Goal: Navigation & Orientation: Find specific page/section

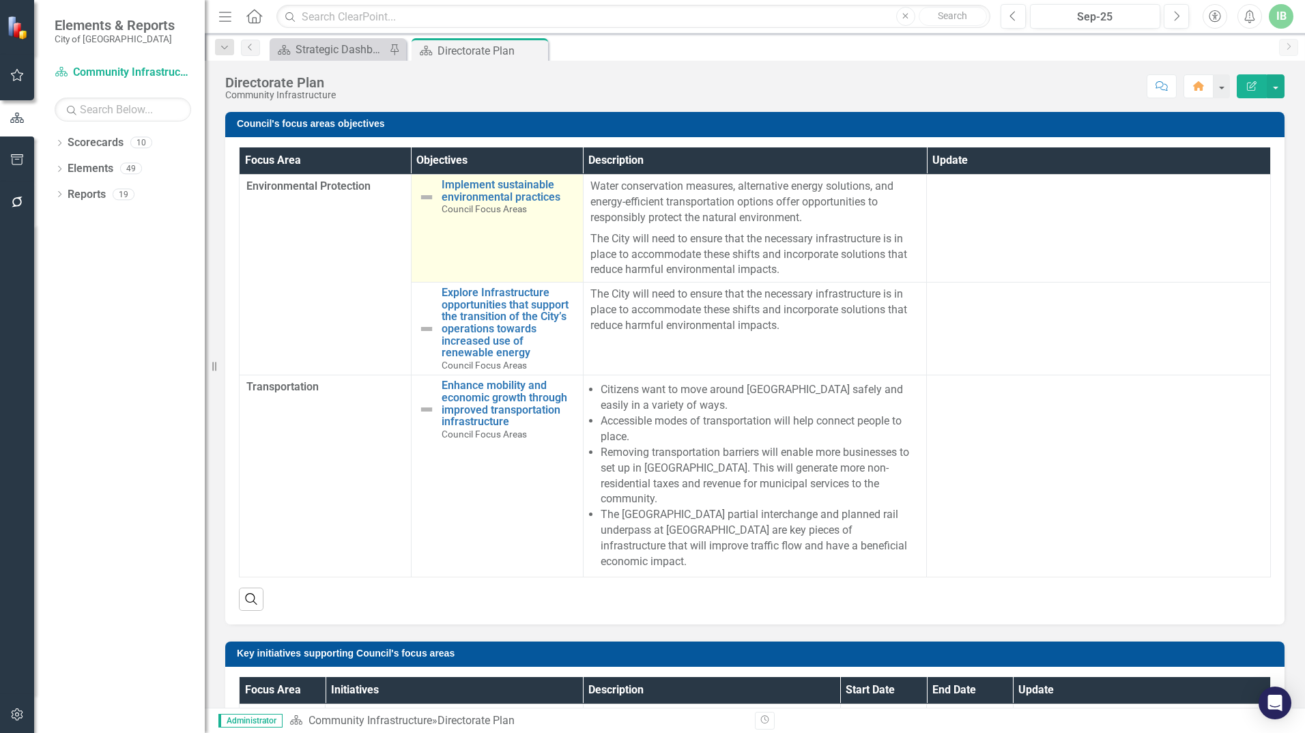
scroll to position [34, 0]
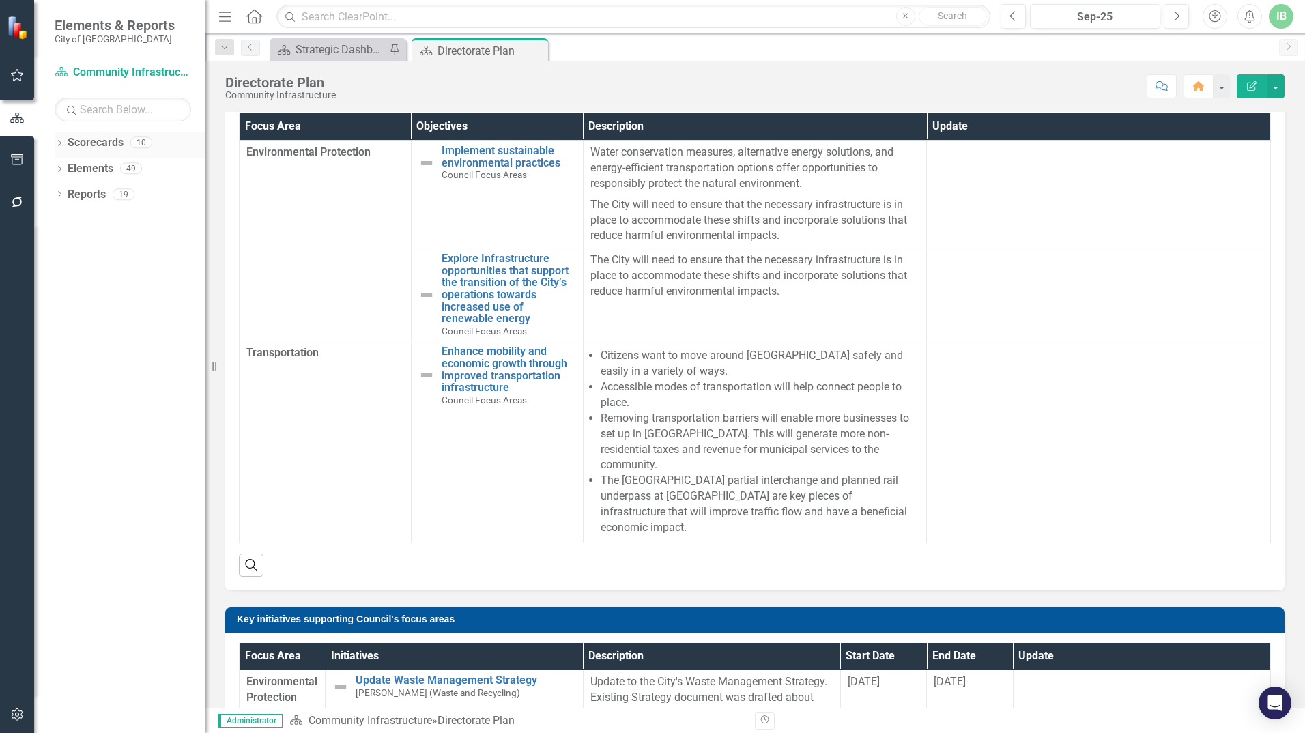
click at [93, 141] on link "Scorecards" at bounding box center [96, 143] width 56 height 16
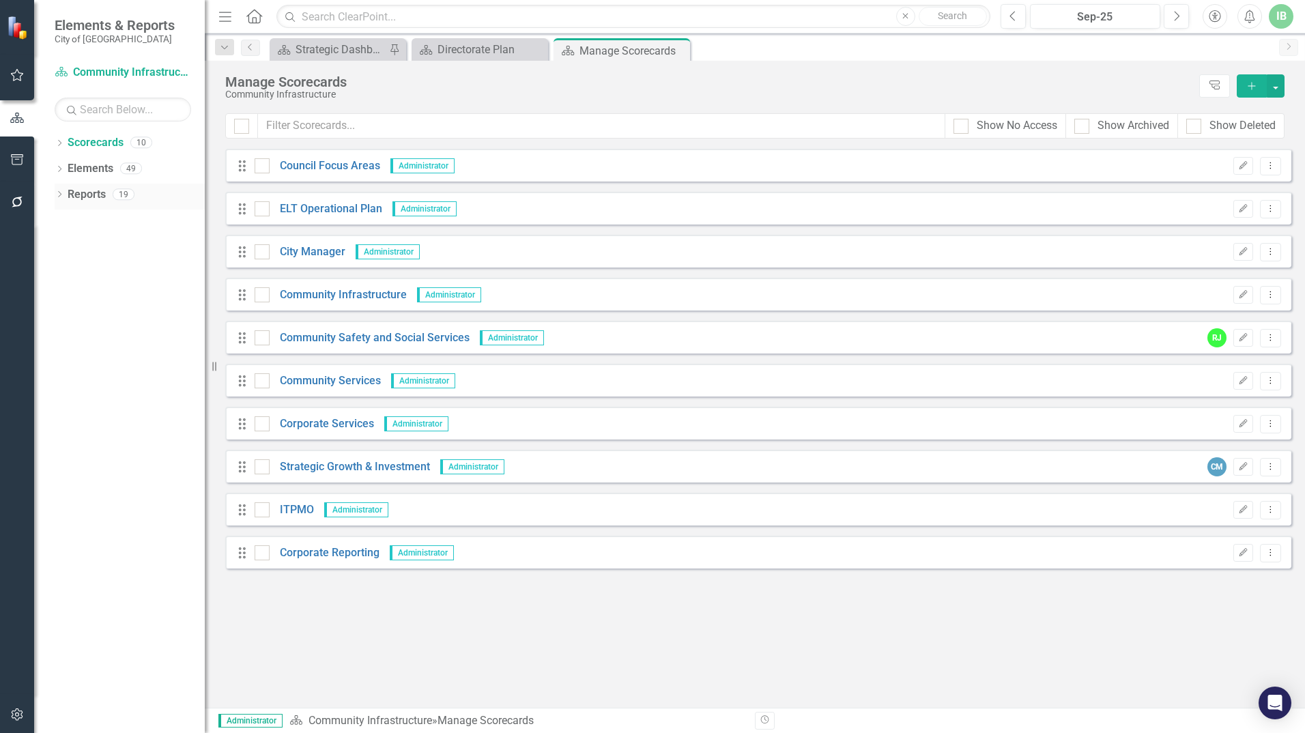
click at [87, 195] on link "Reports" at bounding box center [87, 195] width 38 height 16
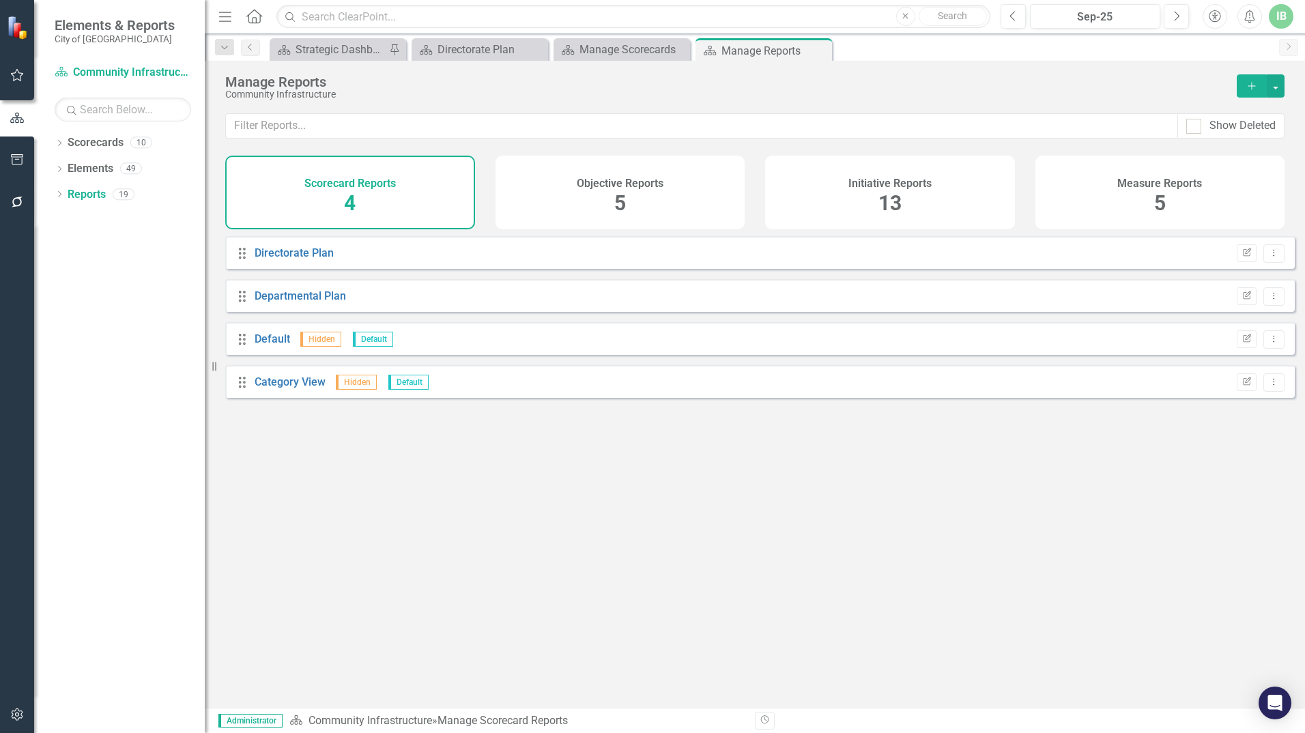
click at [848, 206] on div "Initiative Reports 13" at bounding box center [890, 193] width 250 height 74
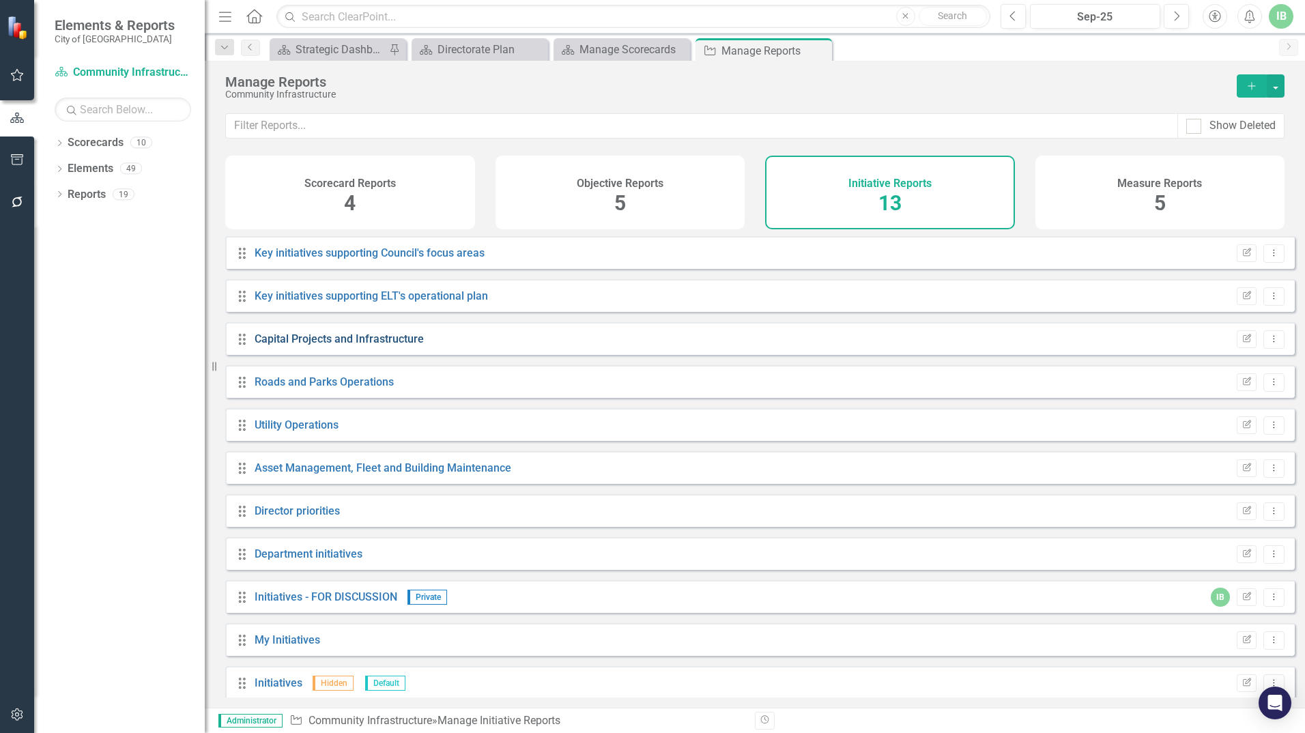
click at [356, 345] on link "Capital Projects and Infrastructure" at bounding box center [339, 338] width 169 height 13
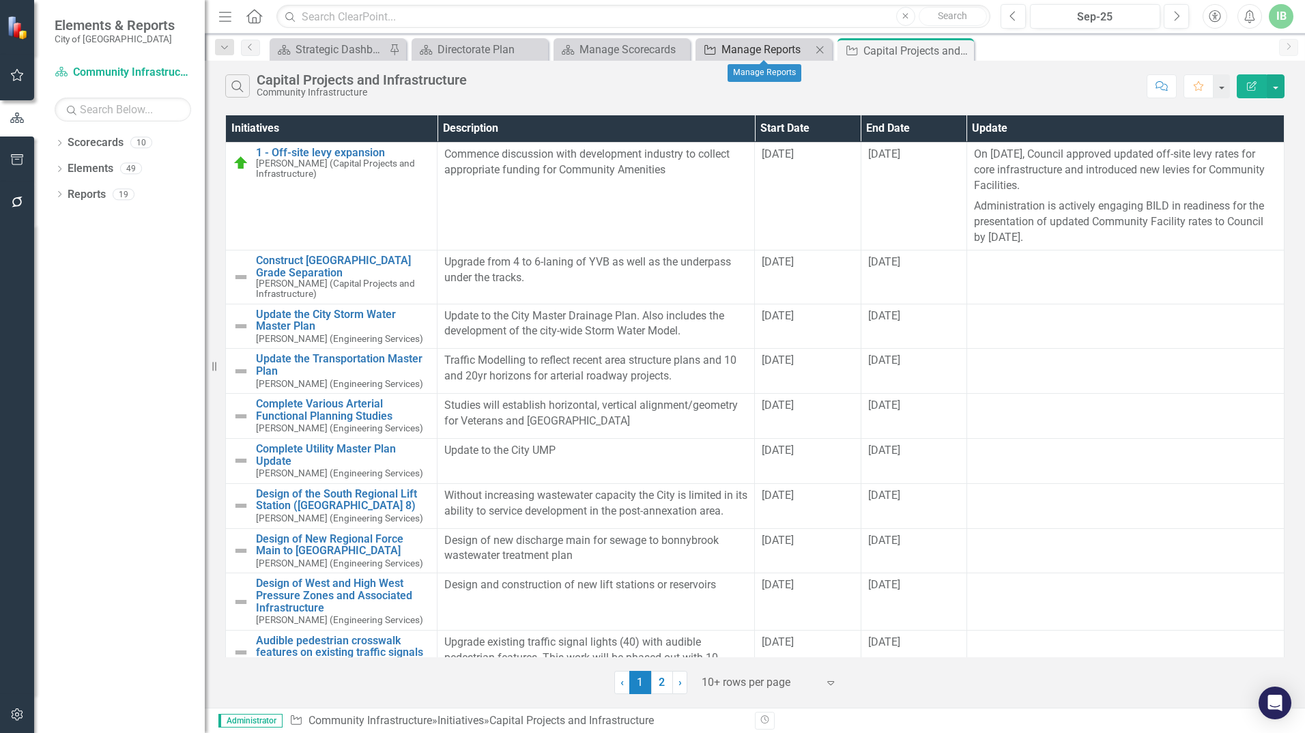
click at [753, 50] on div "Manage Reports" at bounding box center [766, 49] width 90 height 17
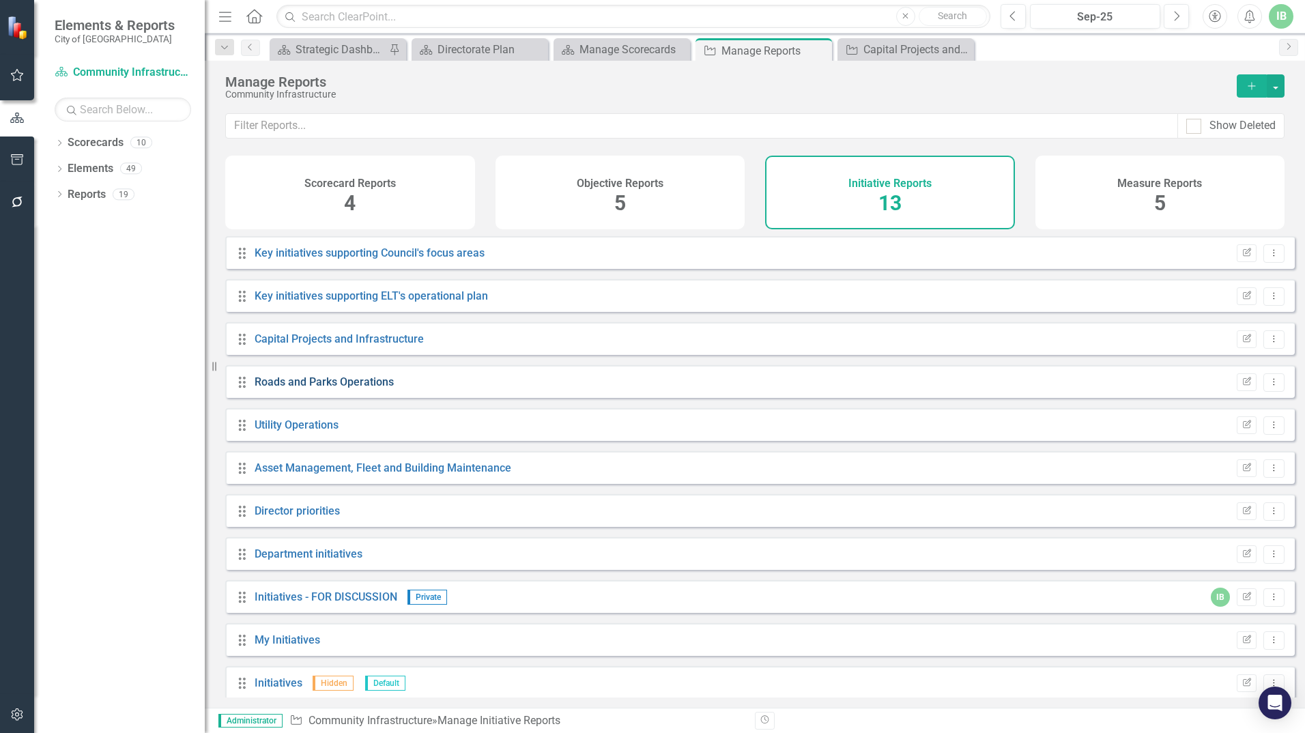
click at [286, 388] on link "Roads and Parks Operations" at bounding box center [324, 381] width 139 height 13
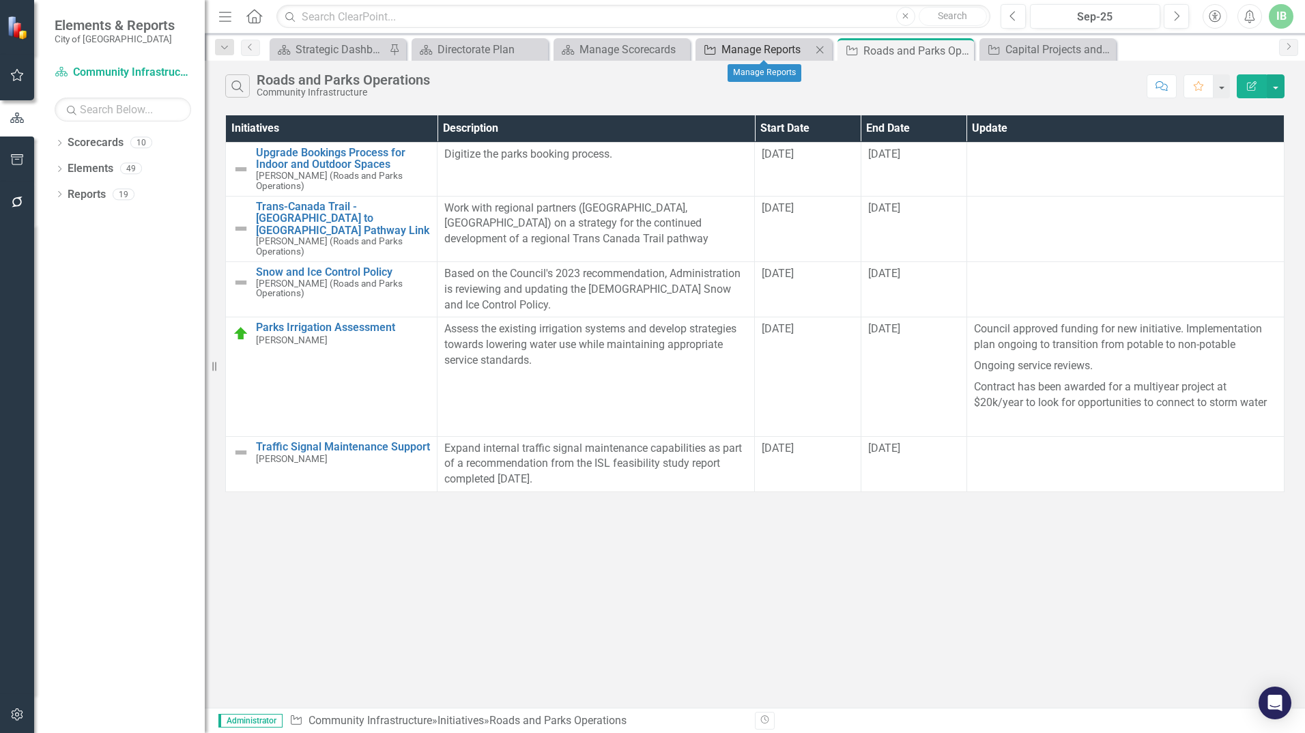
click at [747, 46] on div "Manage Reports" at bounding box center [766, 49] width 90 height 17
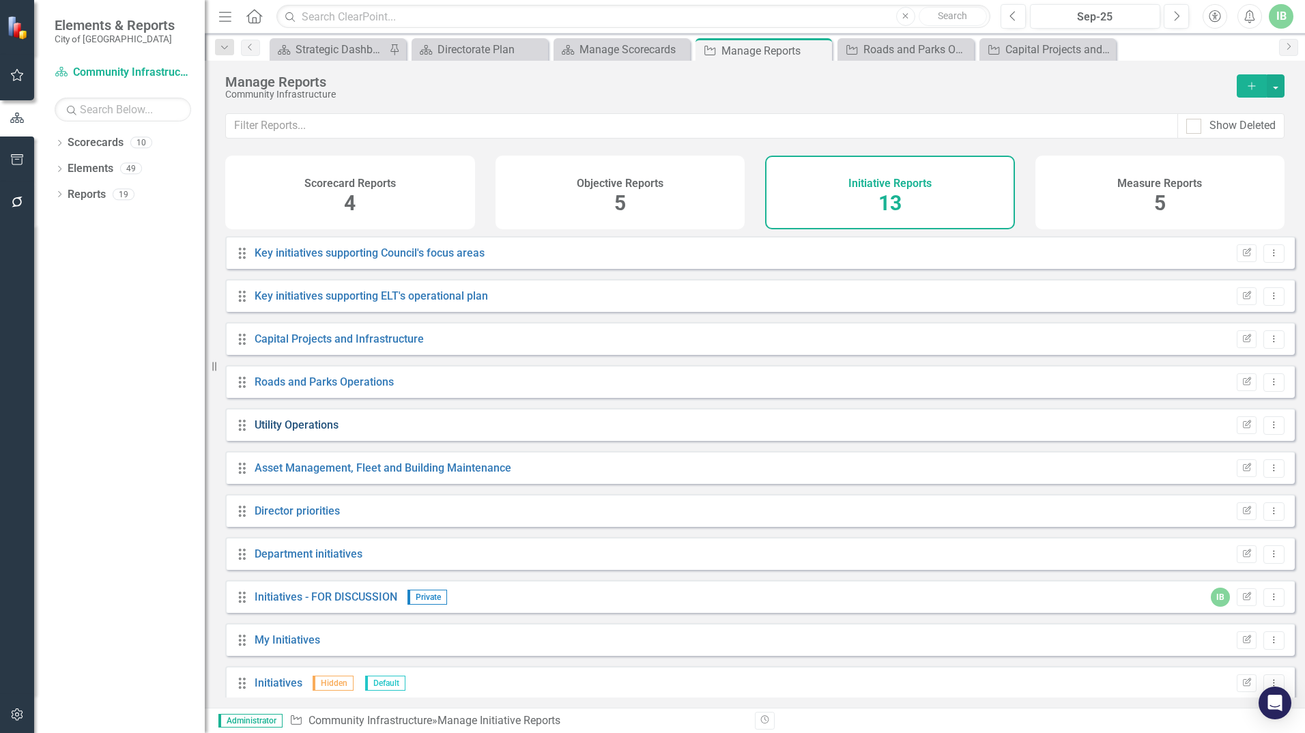
click at [272, 431] on link "Utility Operations" at bounding box center [297, 424] width 84 height 13
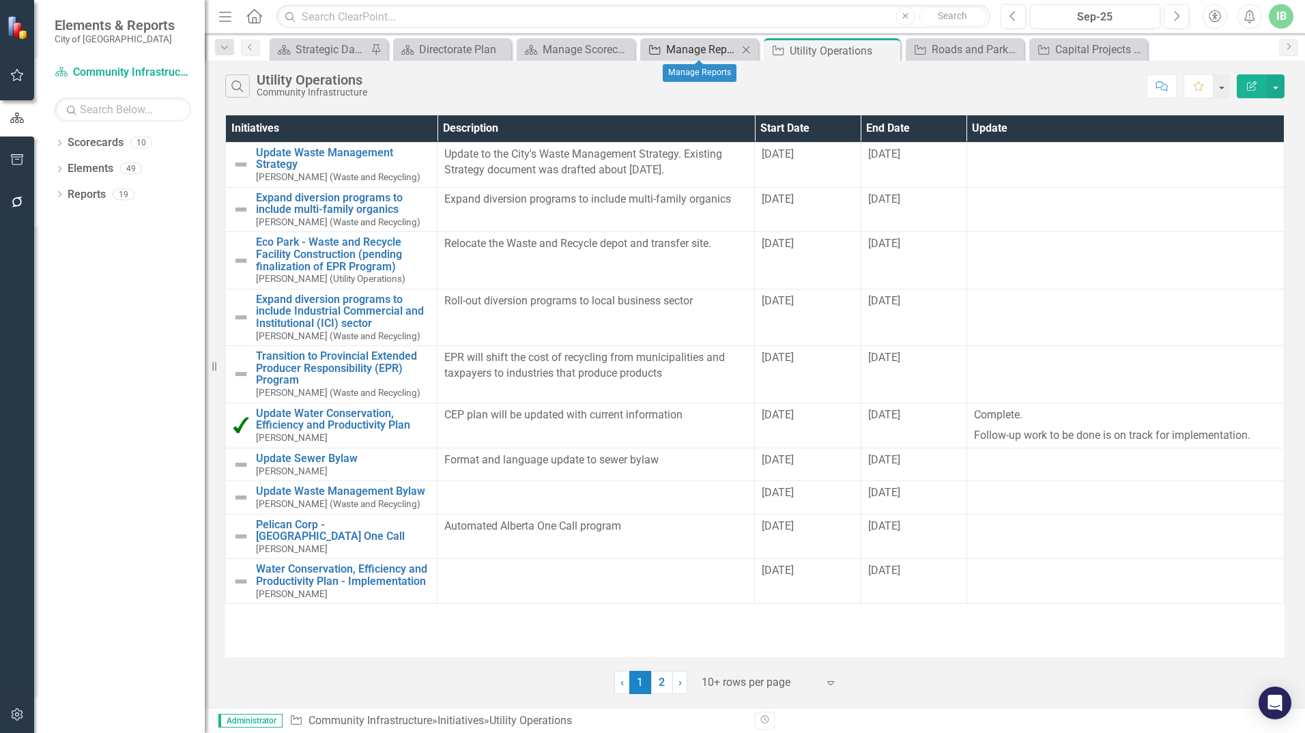
click at [682, 51] on div "Manage Reports" at bounding box center [702, 49] width 72 height 17
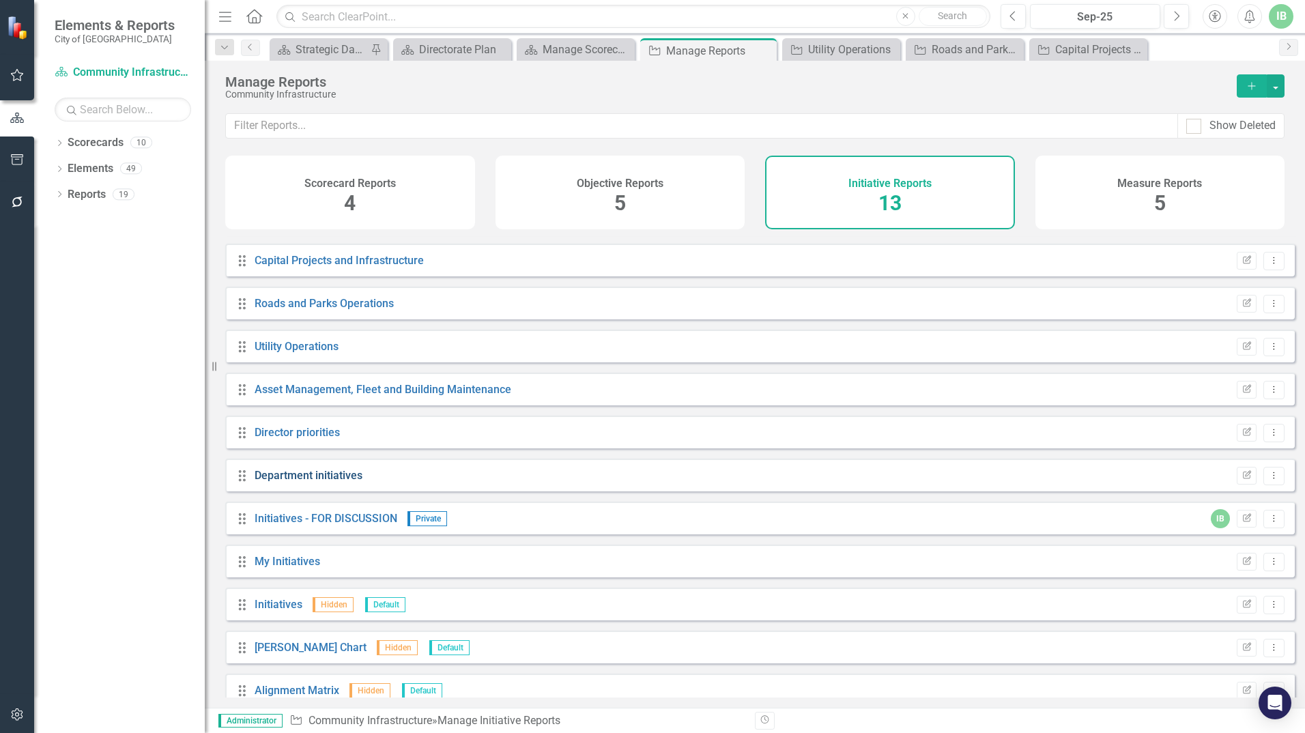
scroll to position [98, 0]
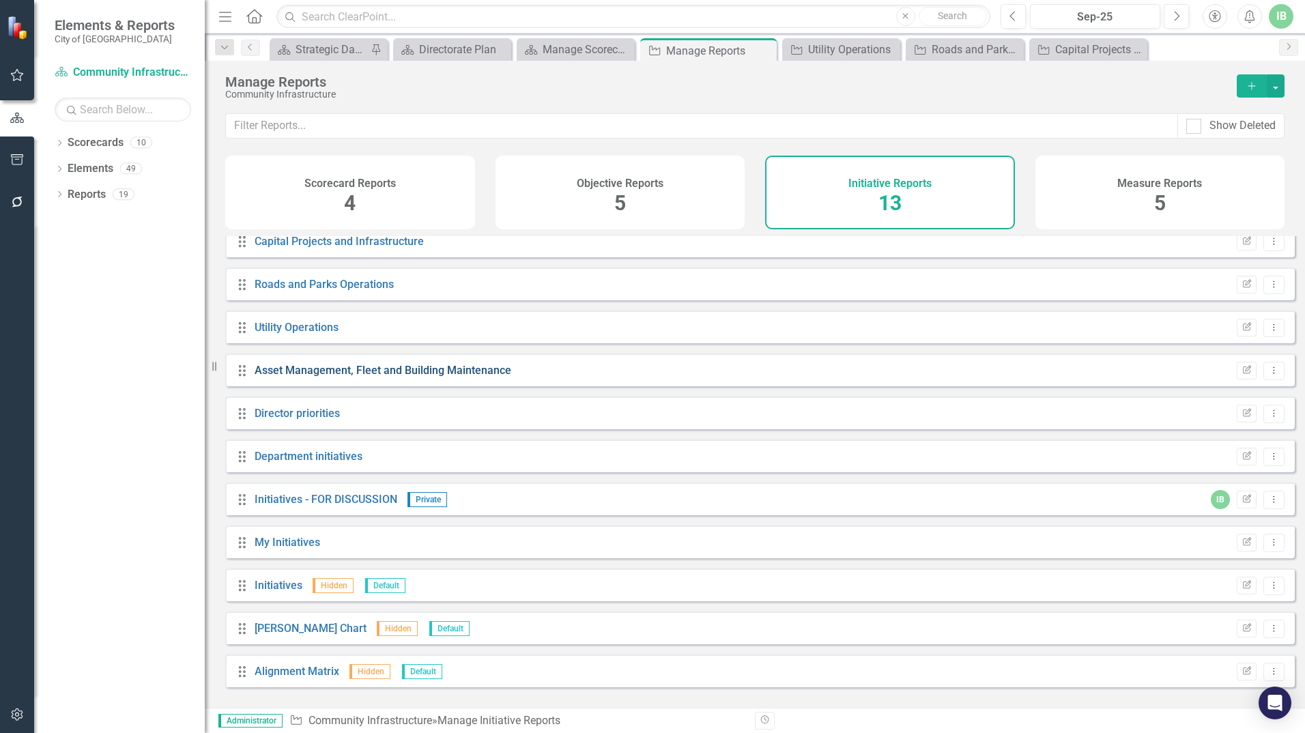
click at [311, 377] on link "Asset Management, Fleet and Building Maintenance" at bounding box center [383, 370] width 257 height 13
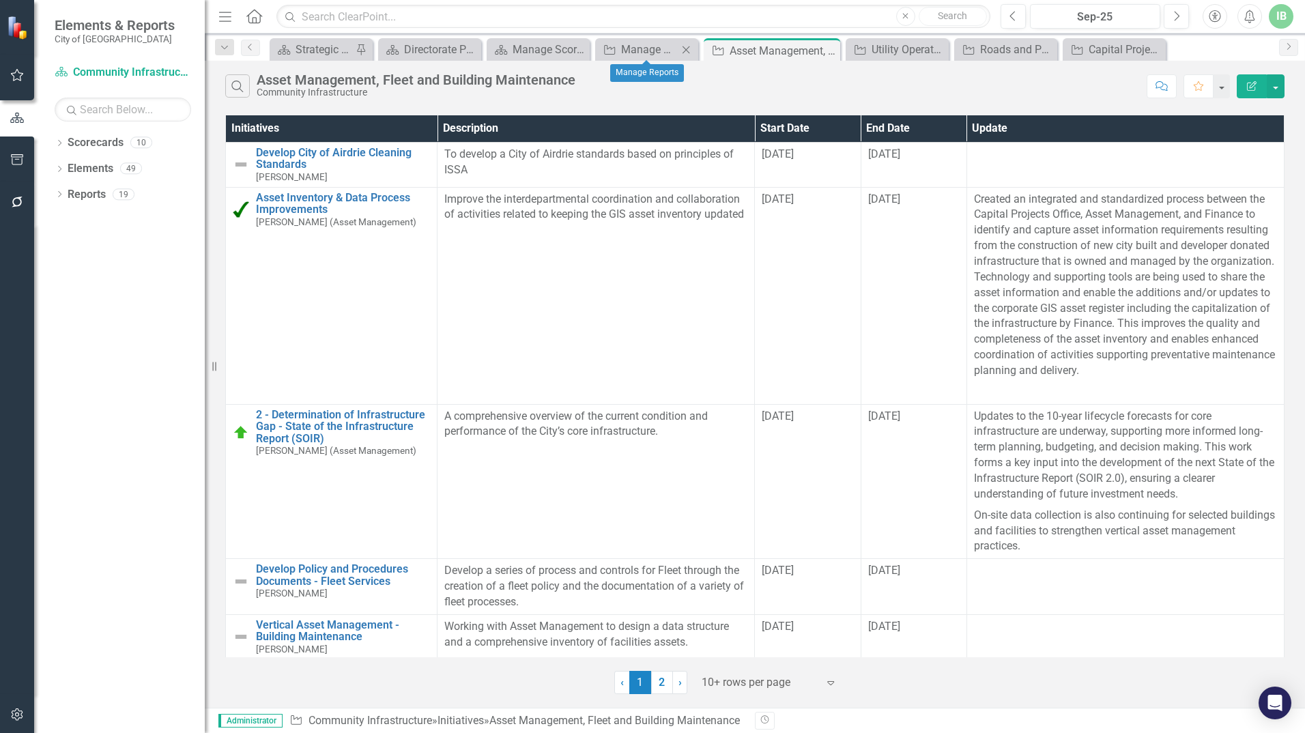
click at [646, 40] on div "Initiative Manage Reports Close" at bounding box center [646, 49] width 103 height 23
click at [641, 48] on div "Manage Reports" at bounding box center [649, 49] width 57 height 17
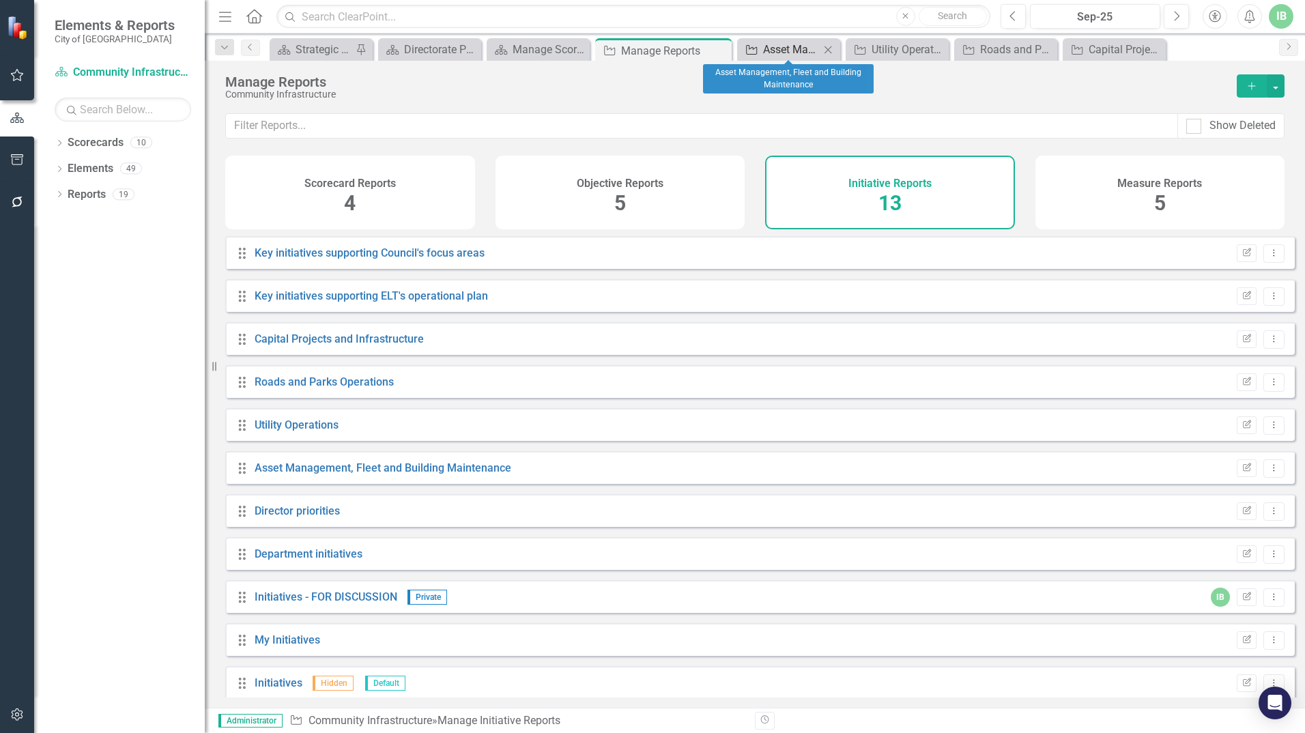
click at [794, 50] on div "Asset Management, Fleet and Building Maintenance" at bounding box center [791, 49] width 57 height 17
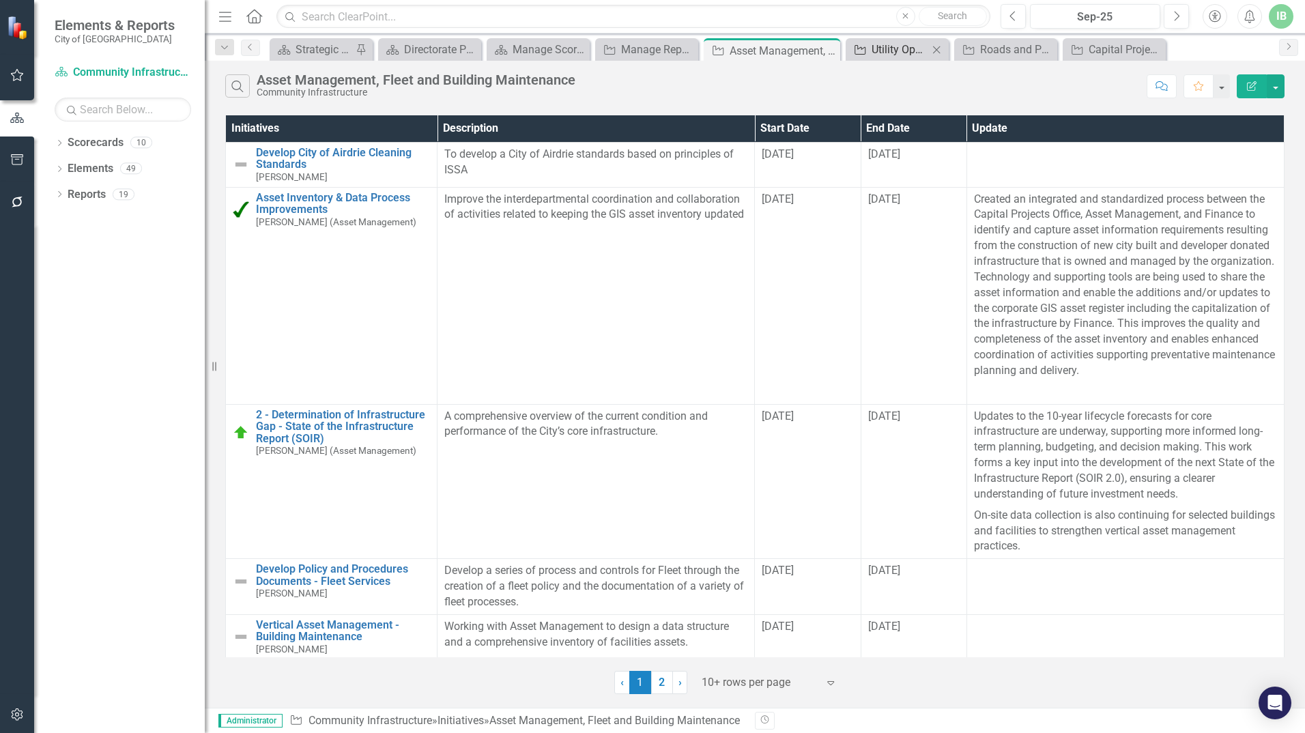
click at [907, 52] on div "Utility Operations" at bounding box center [900, 49] width 57 height 17
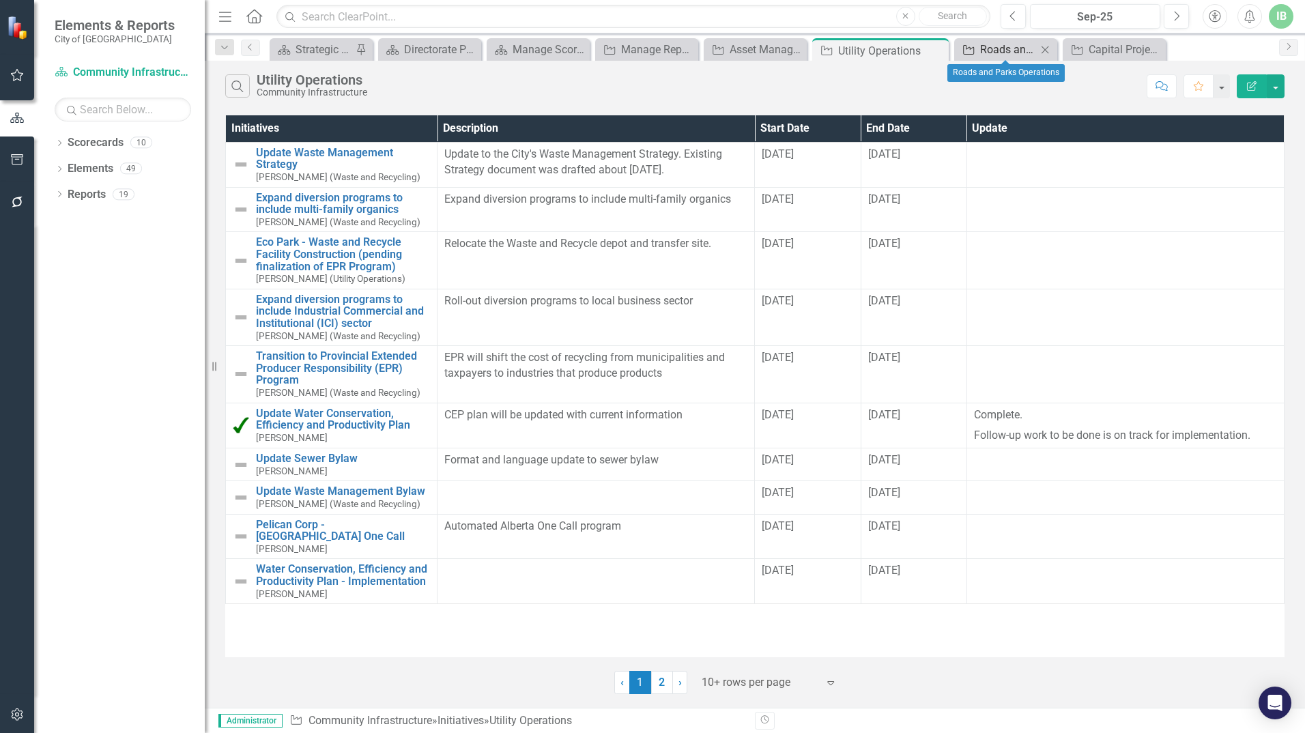
click at [990, 51] on div "Roads and Parks Operations" at bounding box center [1008, 49] width 57 height 17
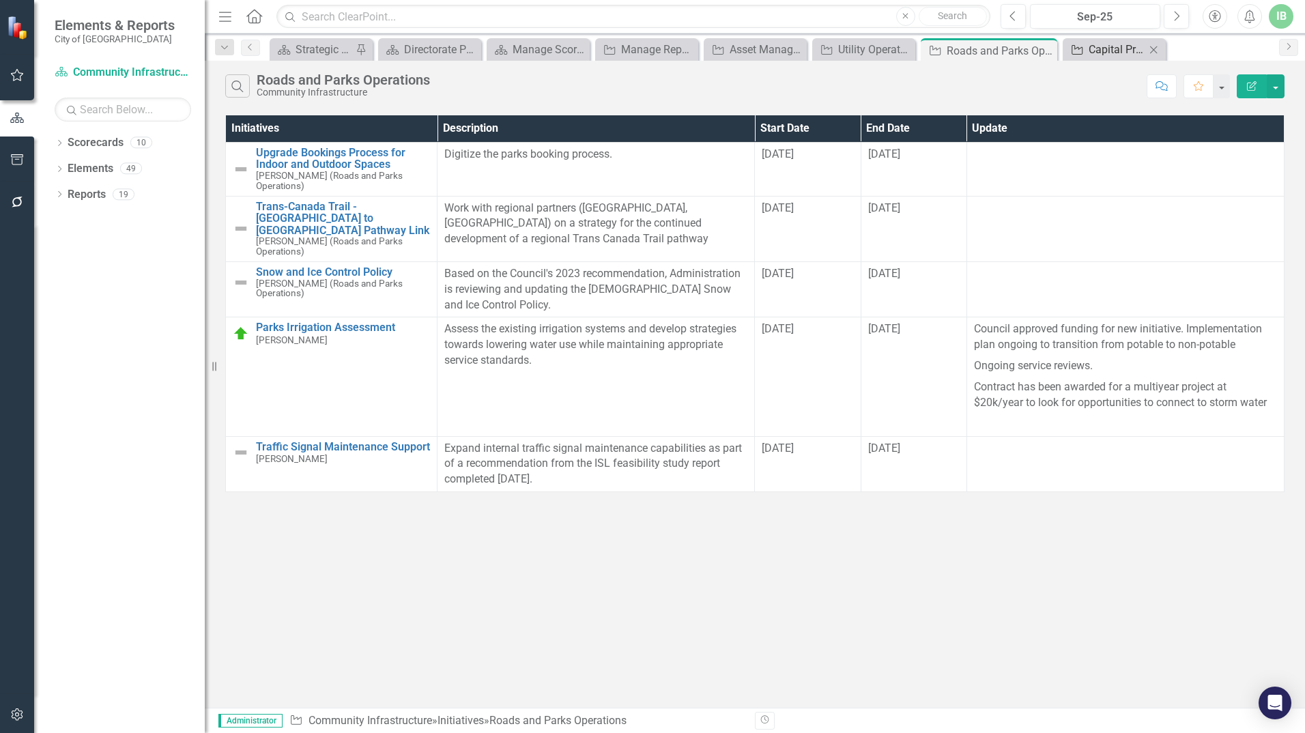
click at [1080, 42] on div "Initiative" at bounding box center [1074, 49] width 17 height 17
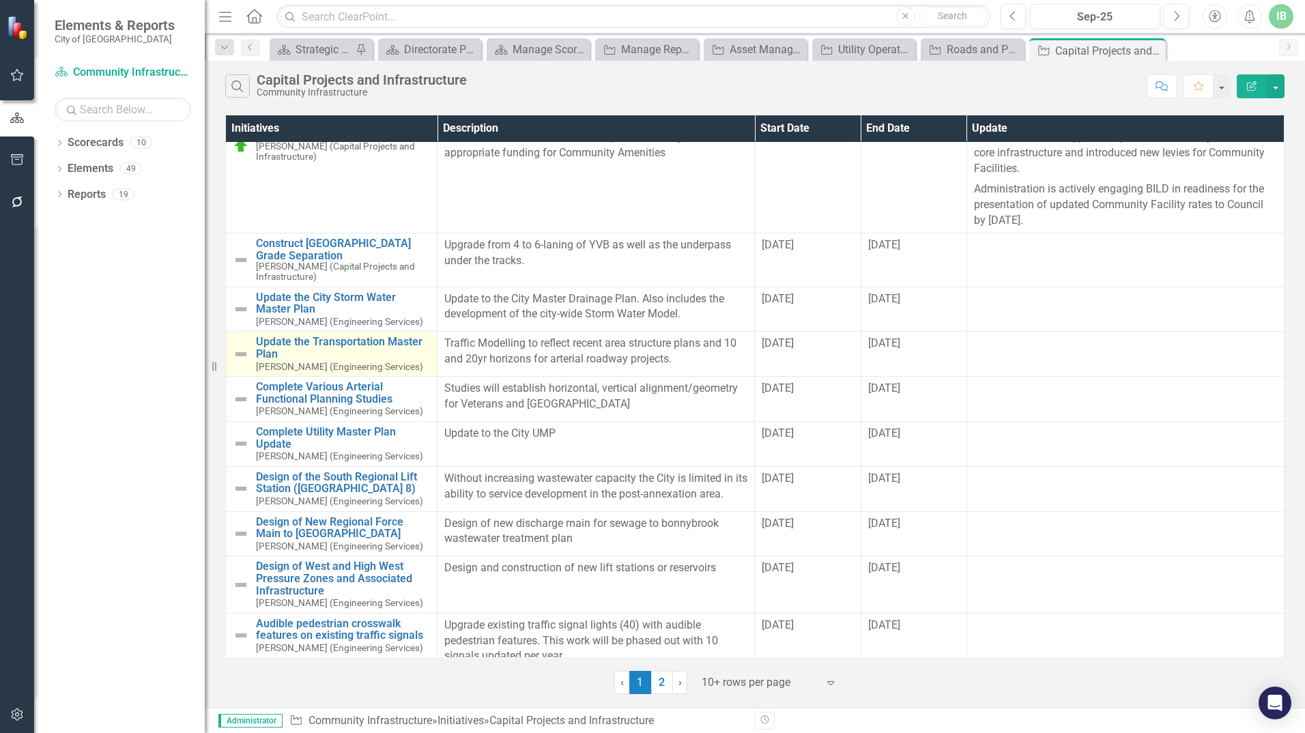
scroll to position [29, 0]
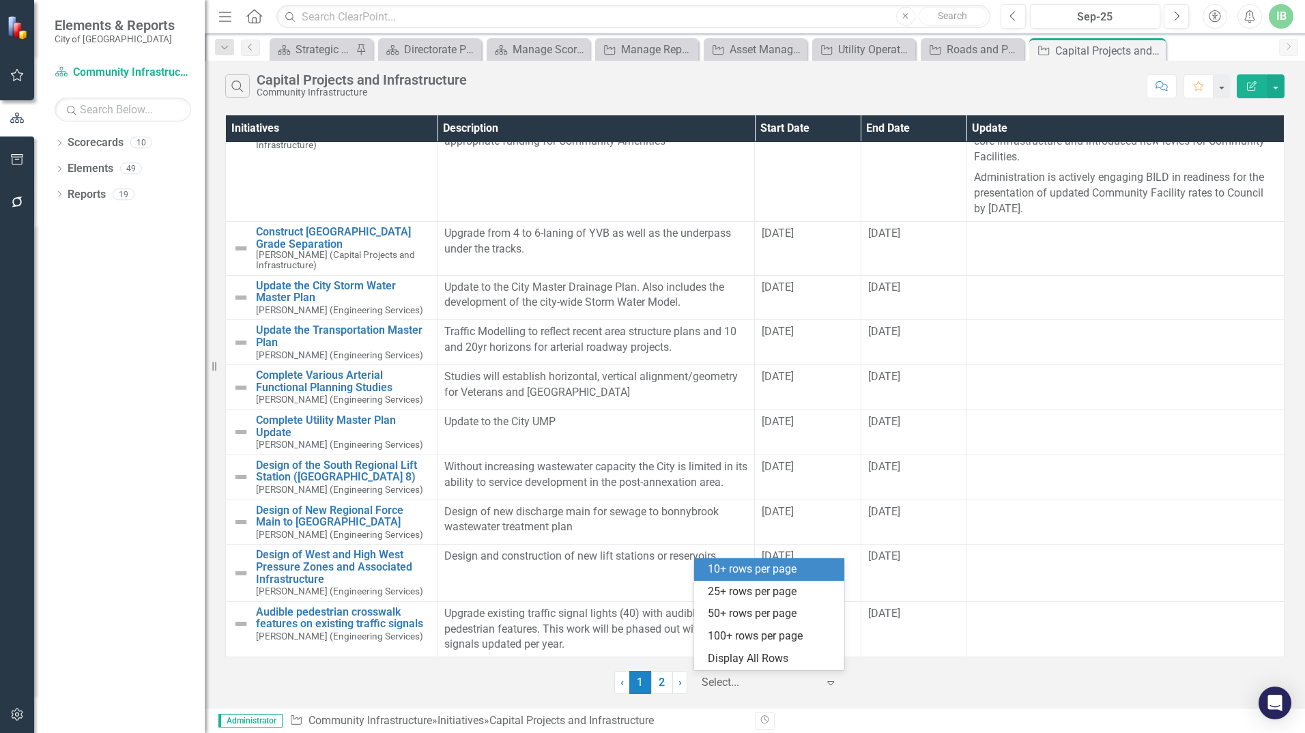
click at [830, 685] on icon "Expand" at bounding box center [831, 682] width 14 height 11
click at [755, 589] on div "25+ rows per page" at bounding box center [772, 592] width 128 height 16
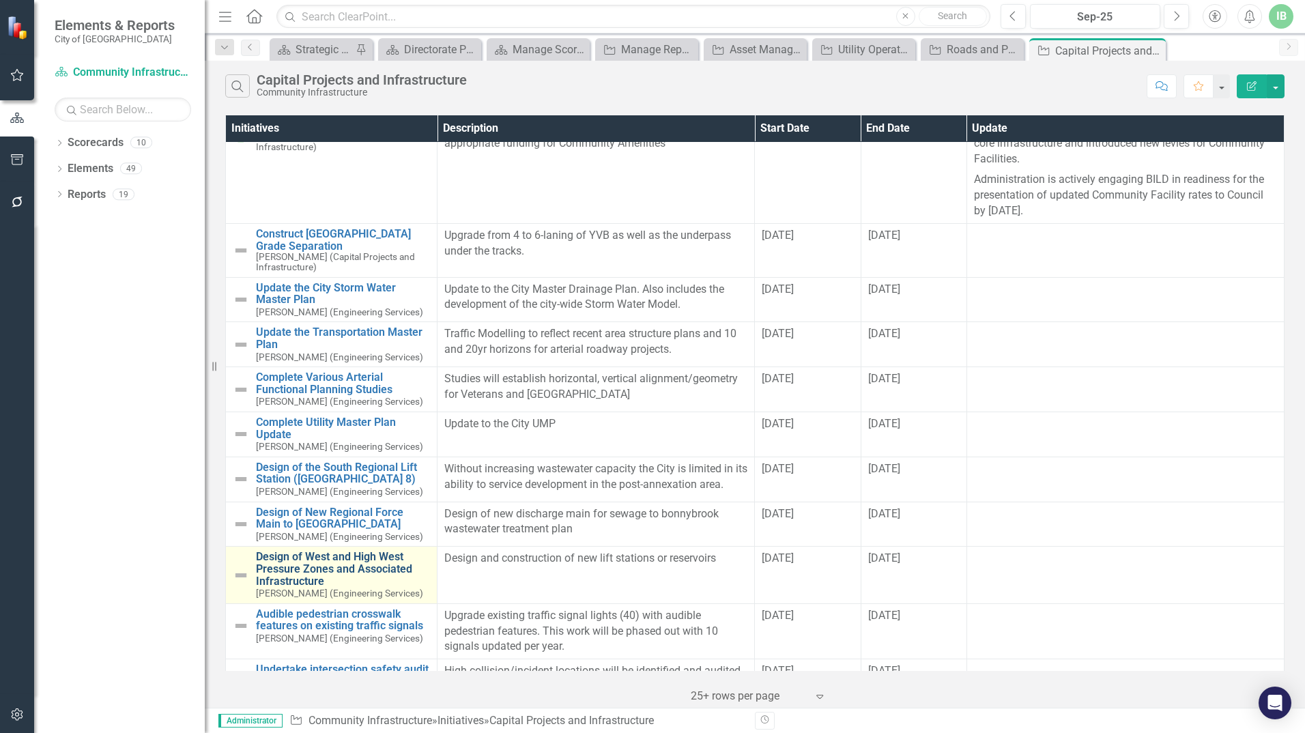
scroll to position [0, 0]
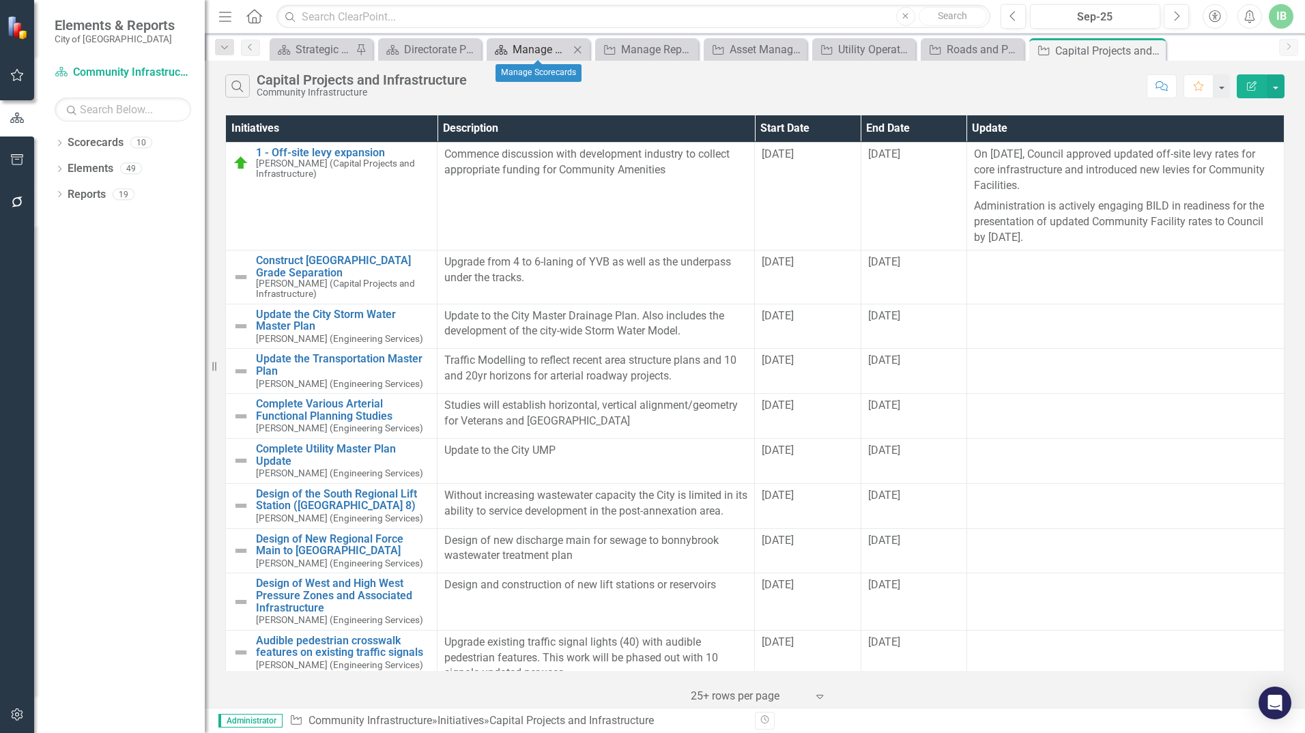
click at [536, 49] on div "Manage Scorecards" at bounding box center [541, 49] width 57 height 17
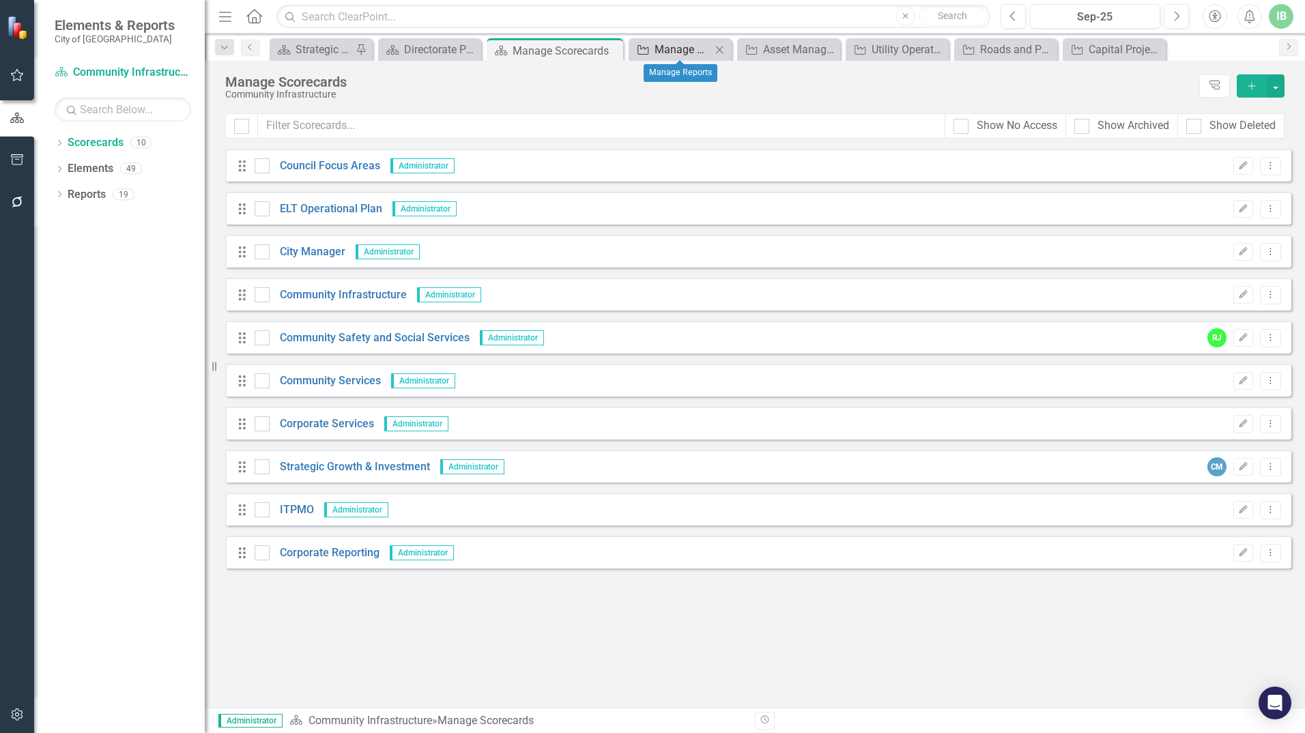
click at [687, 45] on div "Manage Reports" at bounding box center [682, 49] width 57 height 17
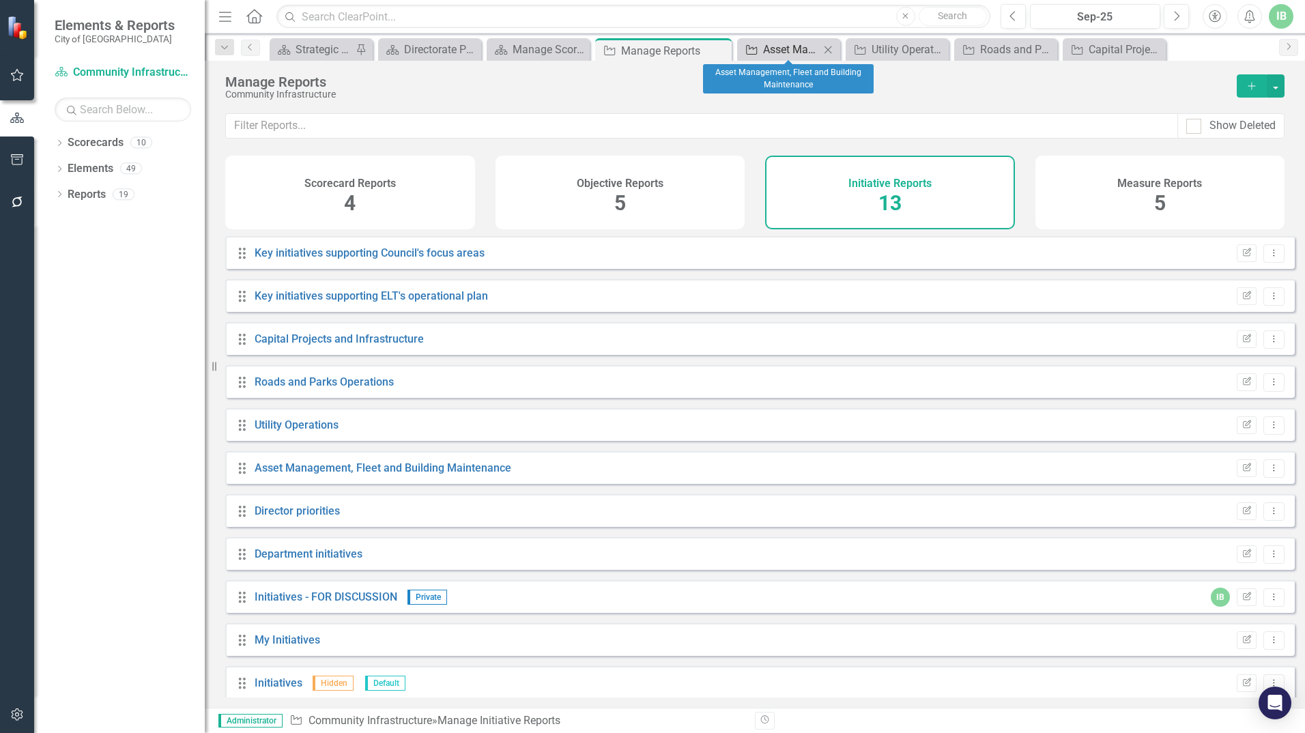
click at [797, 43] on div "Asset Management, Fleet and Building Maintenance" at bounding box center [791, 49] width 57 height 17
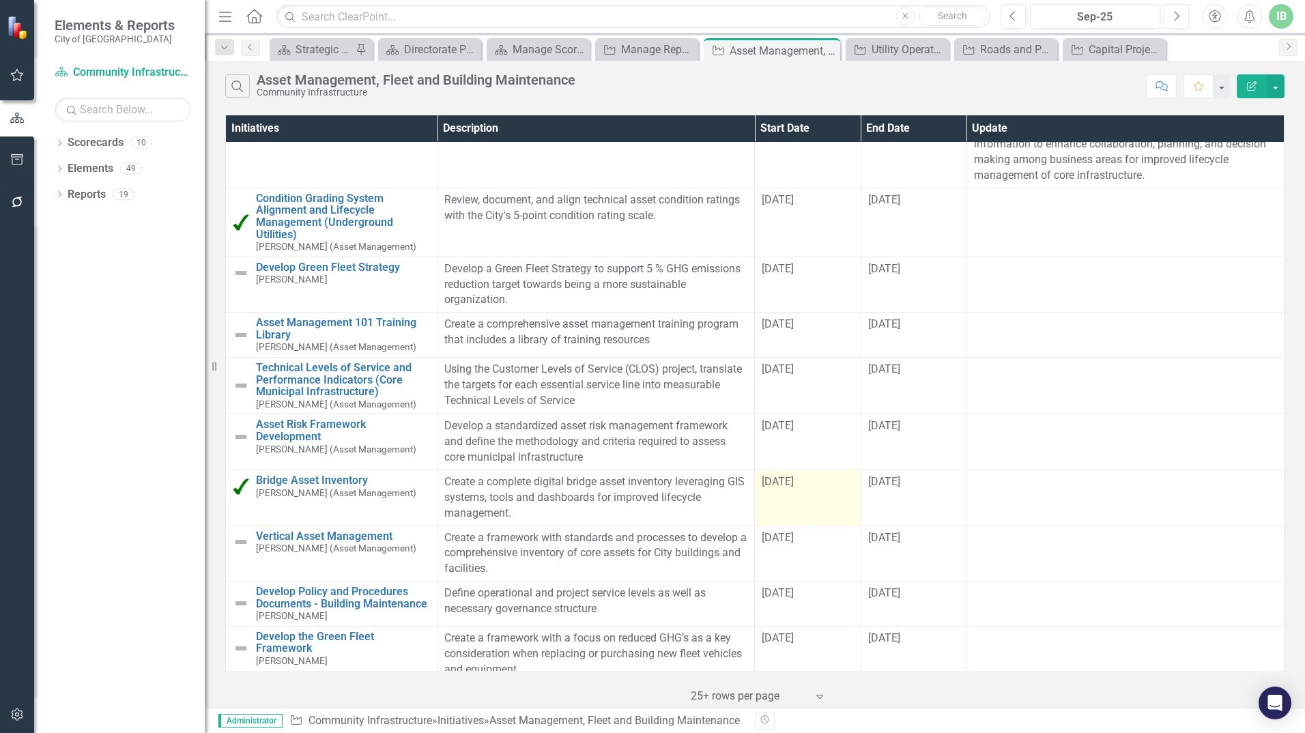
scroll to position [759, 0]
